Goal: Information Seeking & Learning: Compare options

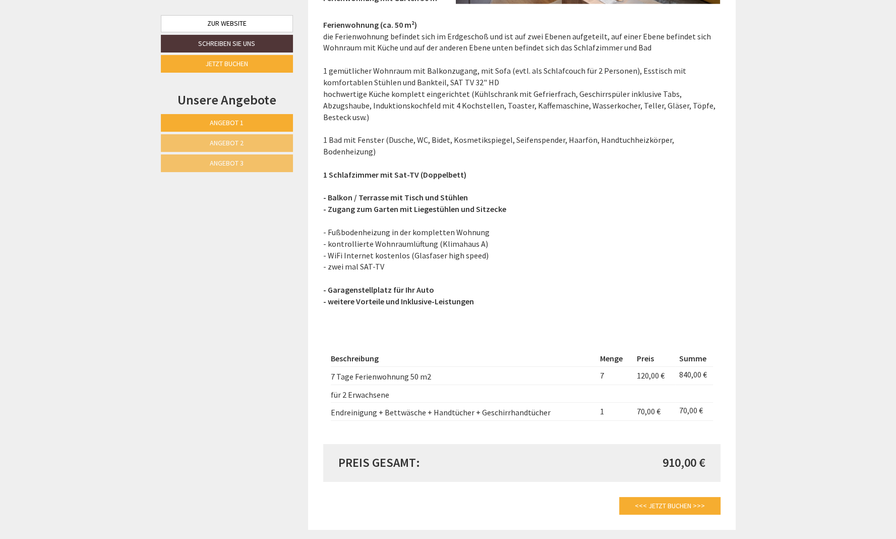
scroll to position [3652, 0]
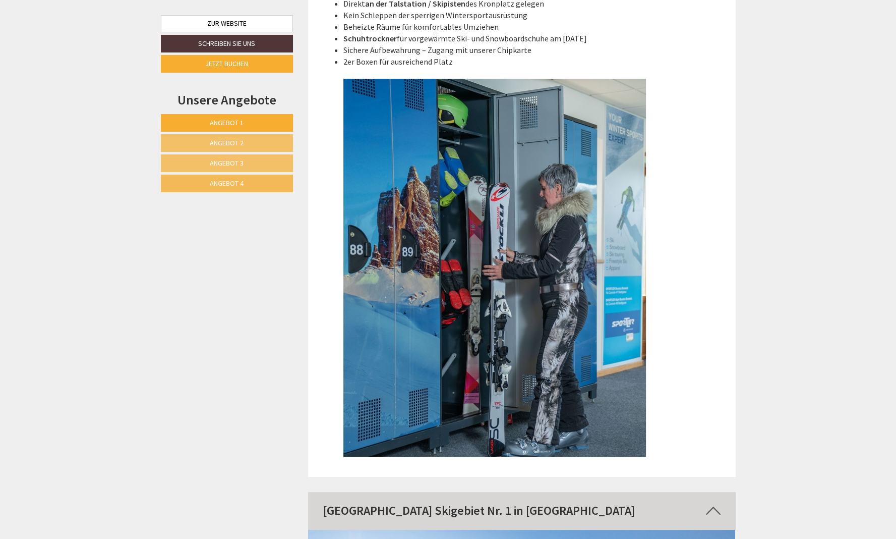
click at [245, 184] on link "Angebot 4" at bounding box center [227, 184] width 132 height 18
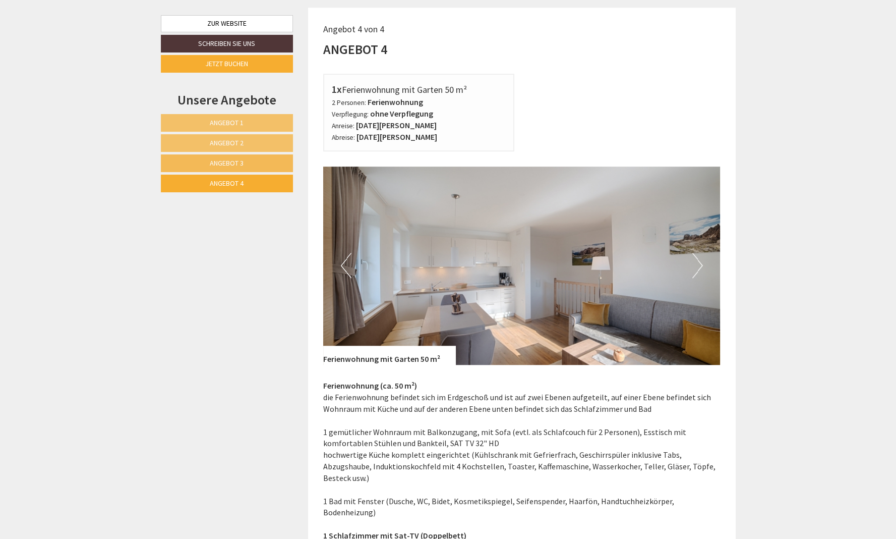
click at [233, 159] on span "Angebot 3" at bounding box center [227, 162] width 34 height 9
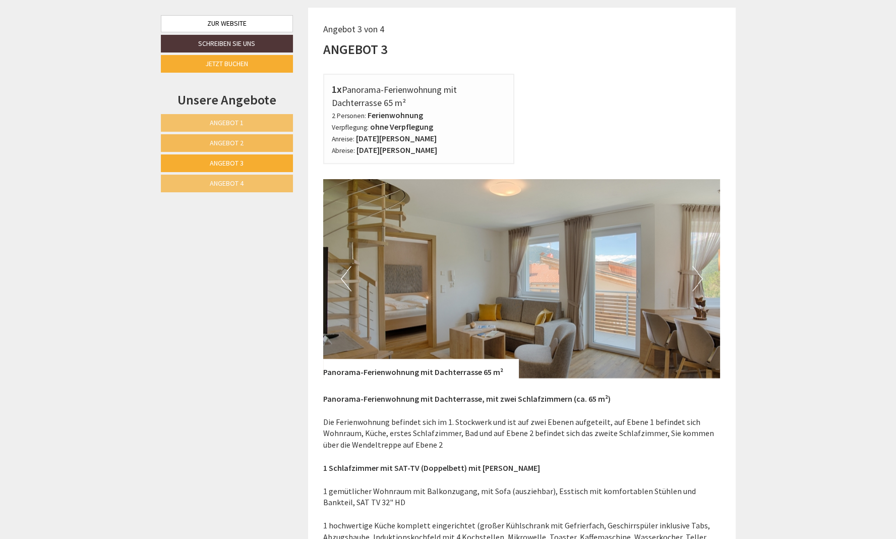
click at [232, 142] on span "Angebot 2" at bounding box center [227, 142] width 34 height 9
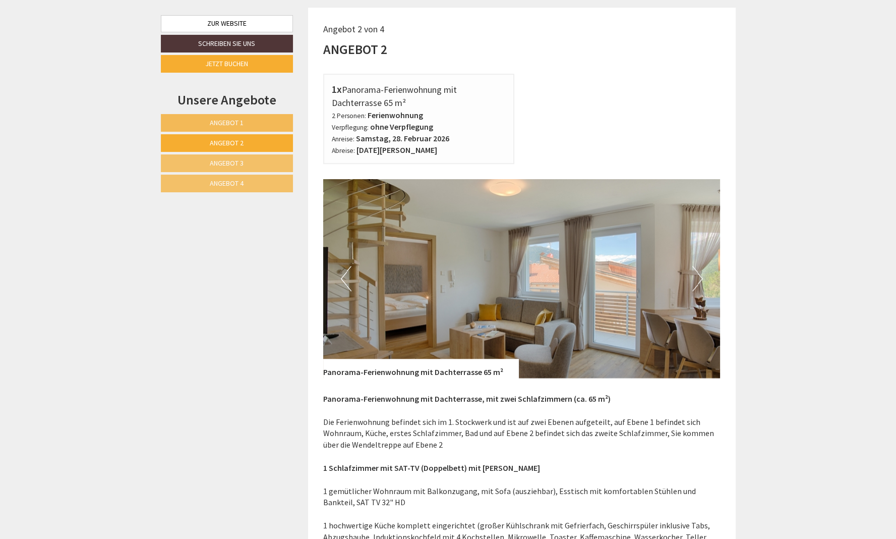
click at [228, 118] on span "Angebot 1" at bounding box center [227, 122] width 34 height 9
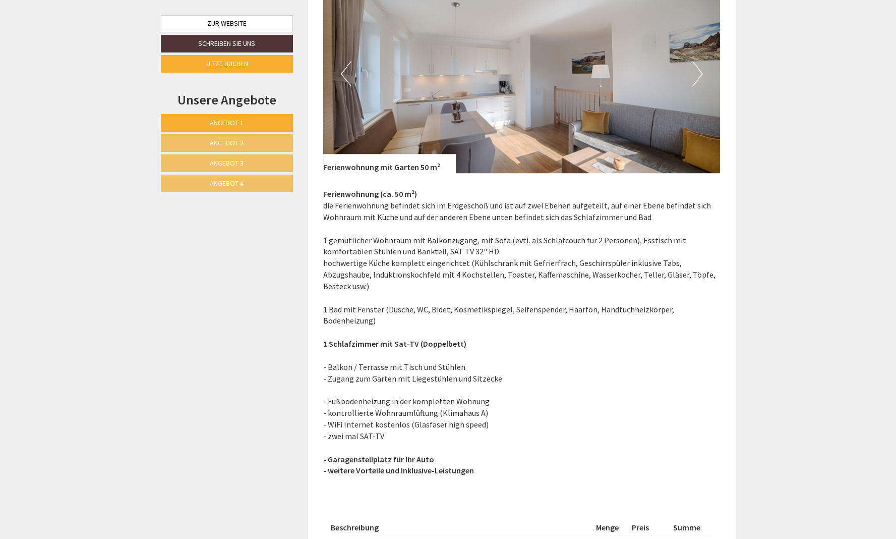
scroll to position [1206, 0]
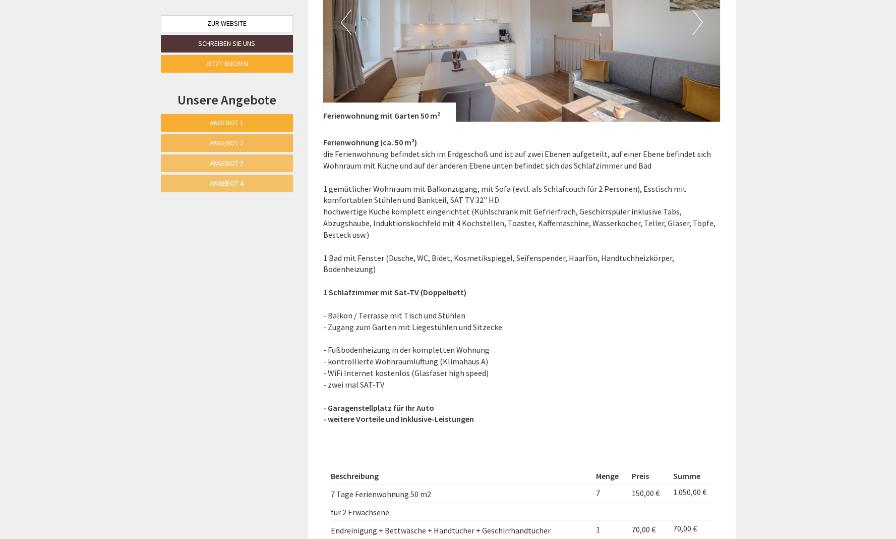
click at [221, 140] on span "Angebot 2" at bounding box center [227, 142] width 34 height 9
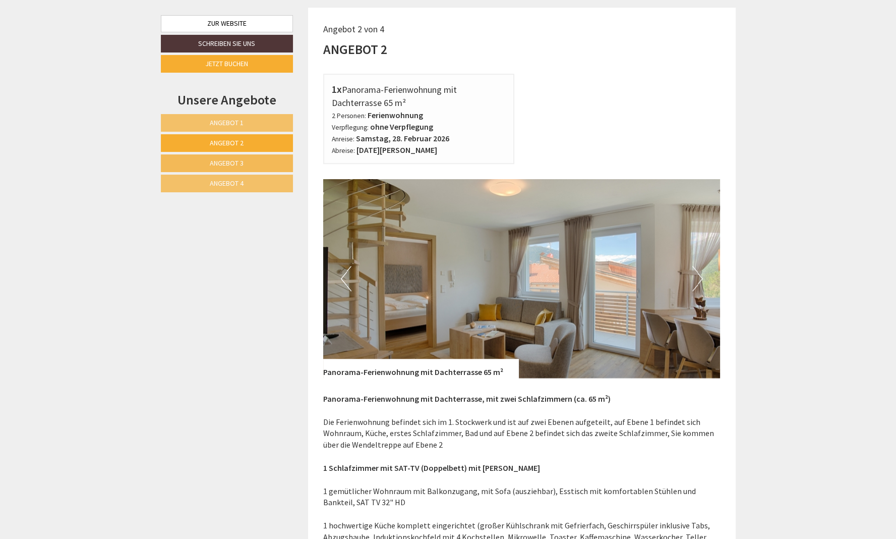
click at [216, 164] on span "Angebot 3" at bounding box center [227, 162] width 34 height 9
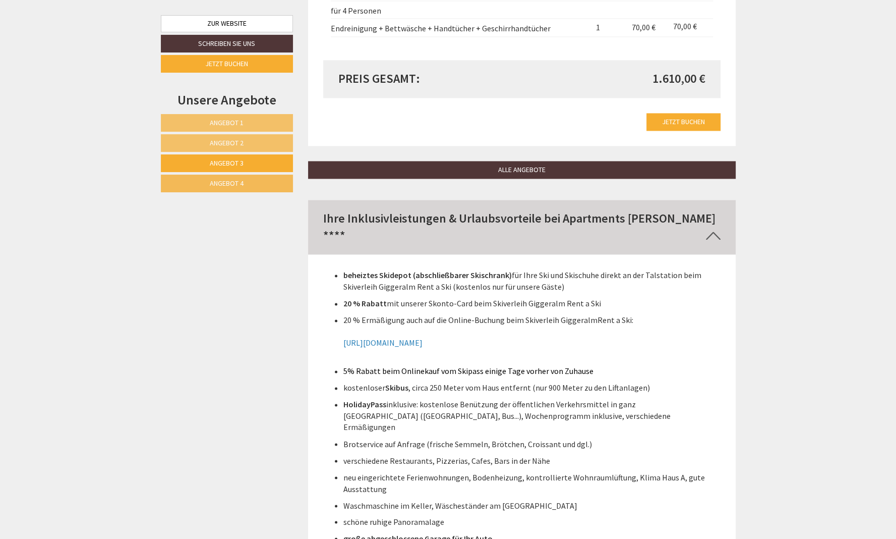
click at [221, 179] on span "Angebot 4" at bounding box center [227, 183] width 34 height 9
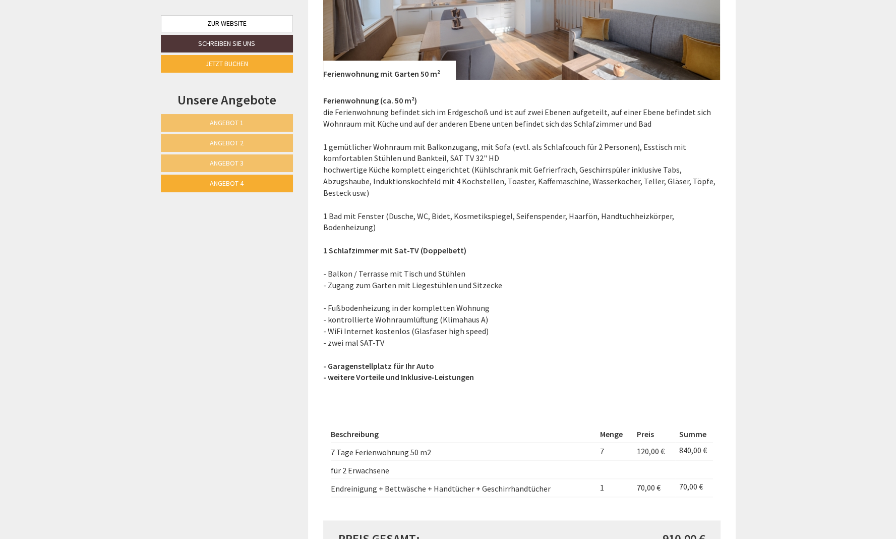
scroll to position [1247, 0]
click at [236, 159] on span "Angebot 3" at bounding box center [227, 162] width 34 height 9
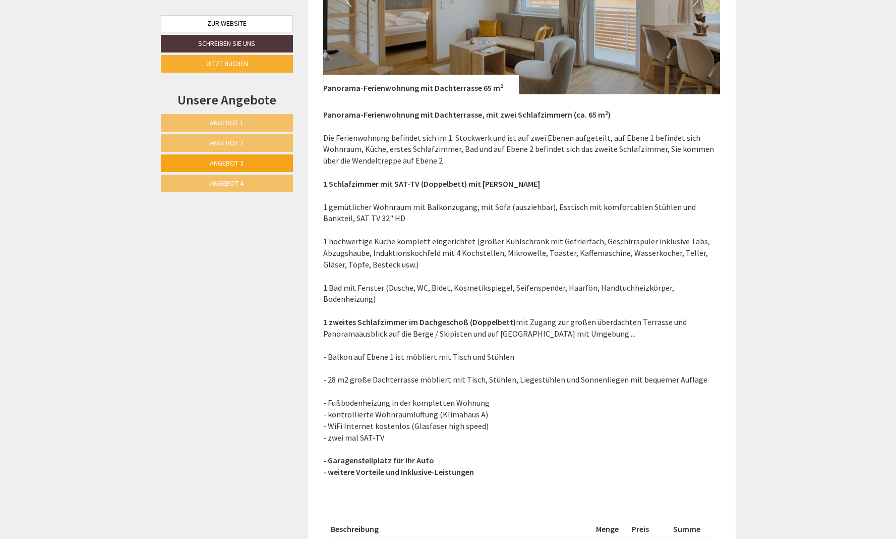
scroll to position [963, 0]
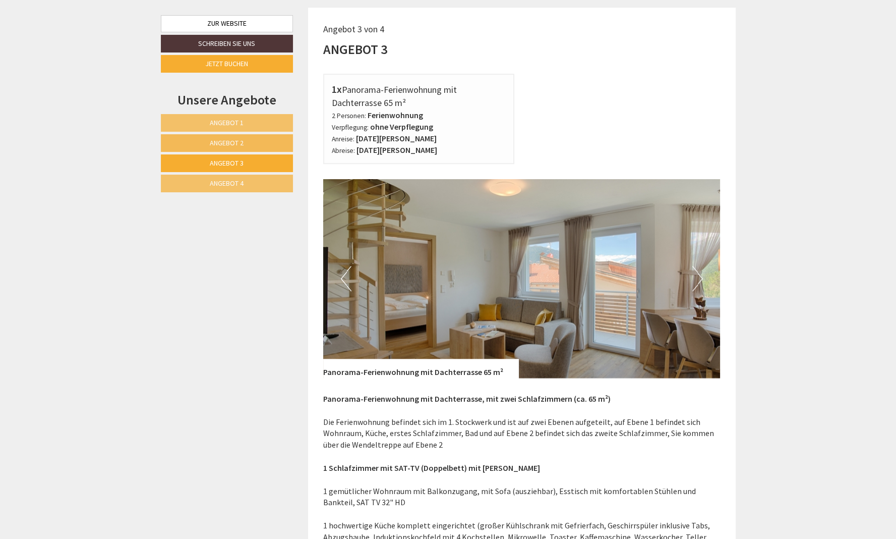
click at [223, 140] on span "Angebot 2" at bounding box center [227, 142] width 34 height 9
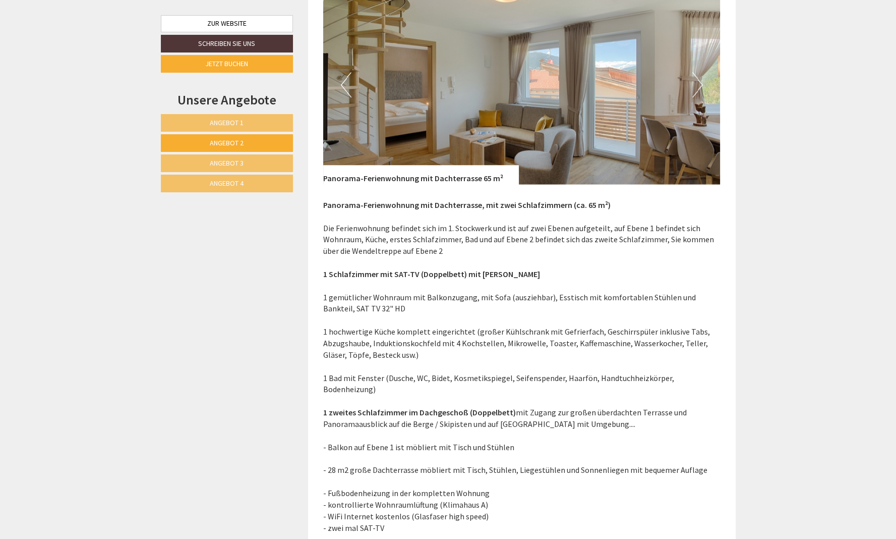
scroll to position [1140, 0]
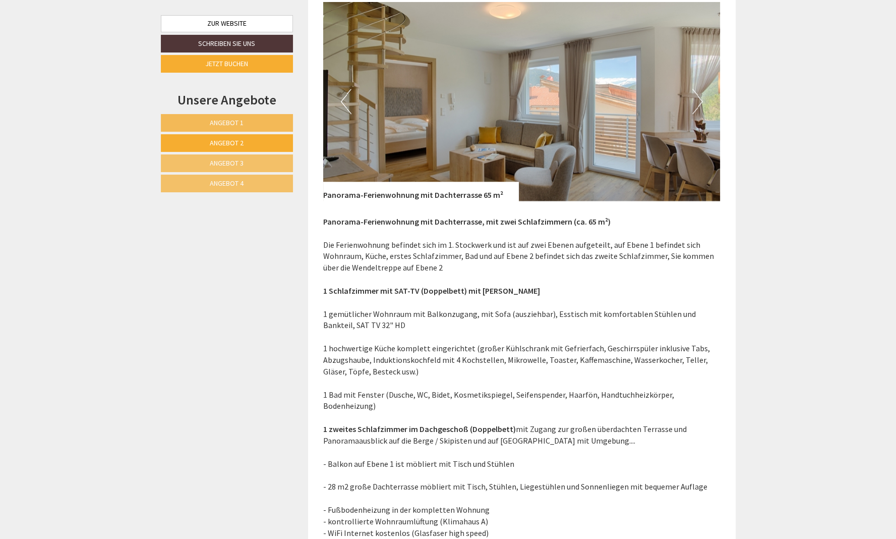
click at [206, 121] on link "Angebot 1" at bounding box center [227, 123] width 132 height 18
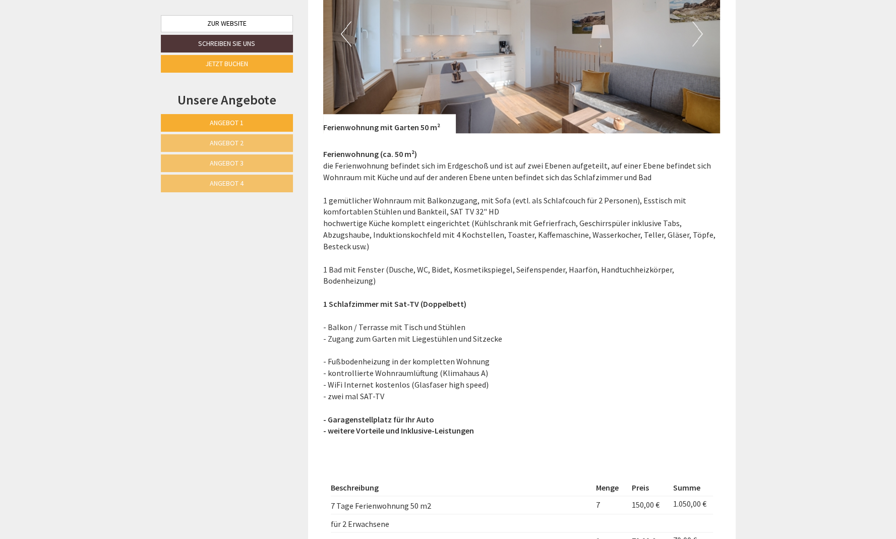
scroll to position [1195, 0]
